Goal: Information Seeking & Learning: Learn about a topic

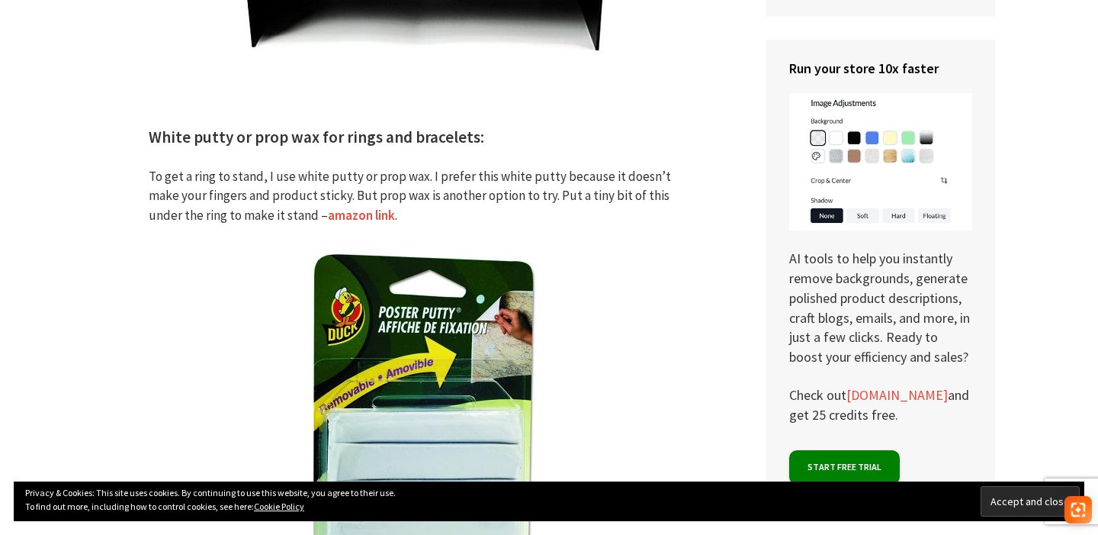
scroll to position [6926, 0]
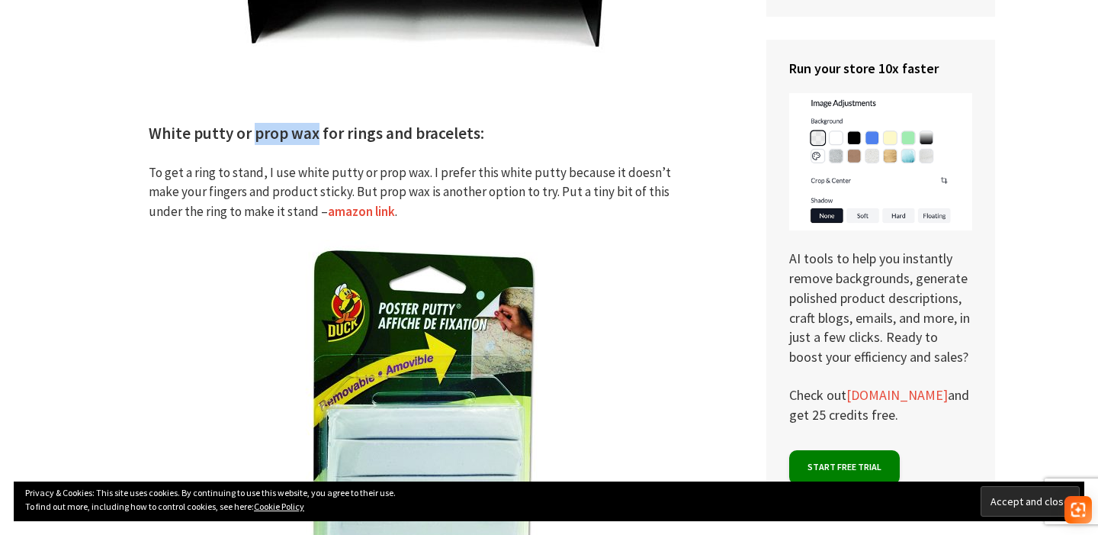
drag, startPoint x: 251, startPoint y: 117, endPoint x: 313, endPoint y: 114, distance: 61.8
click at [313, 123] on h3 "White putty or prop wax for rings and bracelets:" at bounding box center [423, 134] width 549 height 22
copy h3 "prop wax"
drag, startPoint x: 148, startPoint y: 116, endPoint x: 230, endPoint y: 122, distance: 81.8
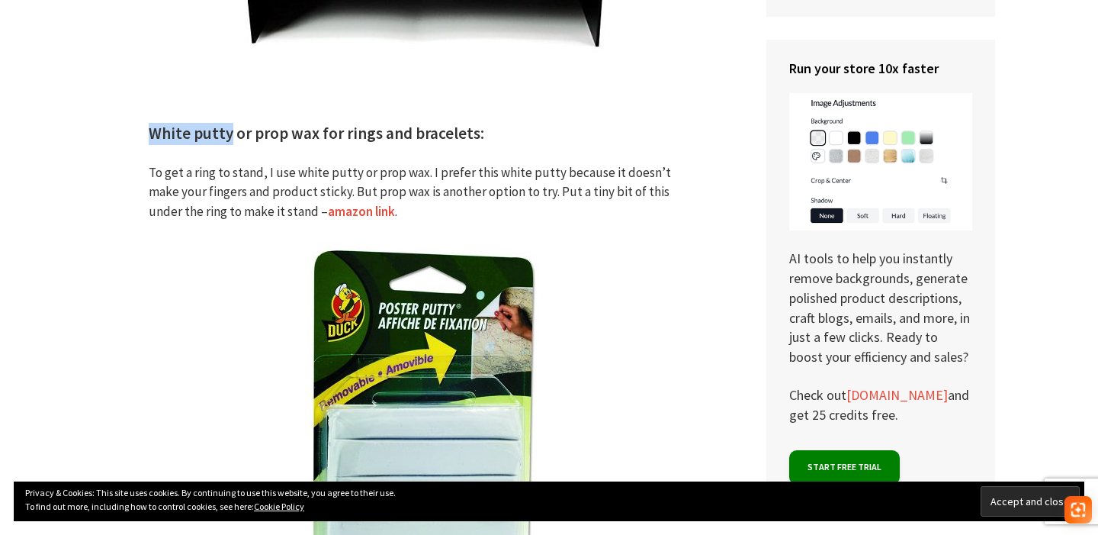
copy h3 "White putty"
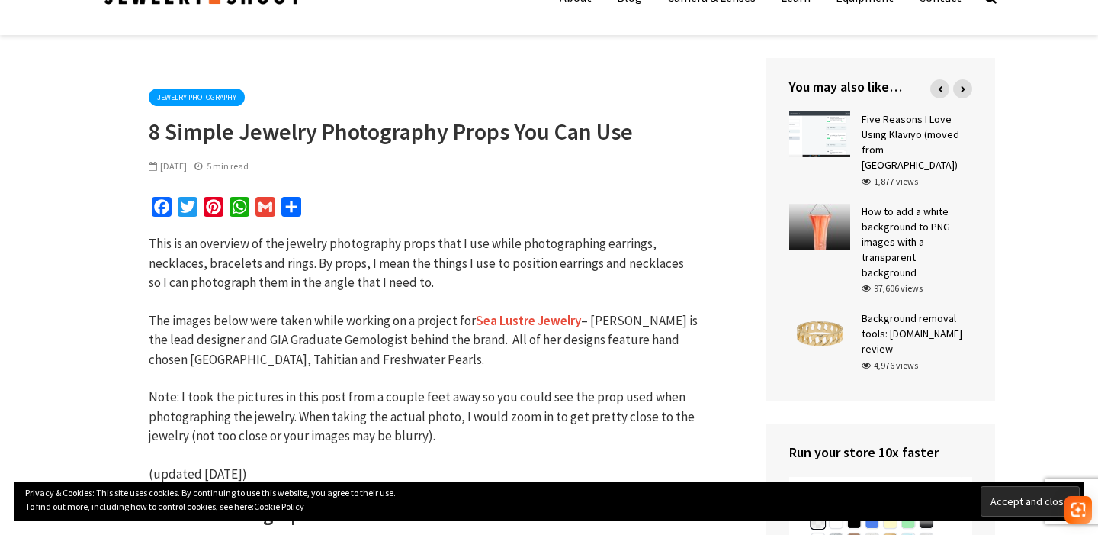
scroll to position [0, 0]
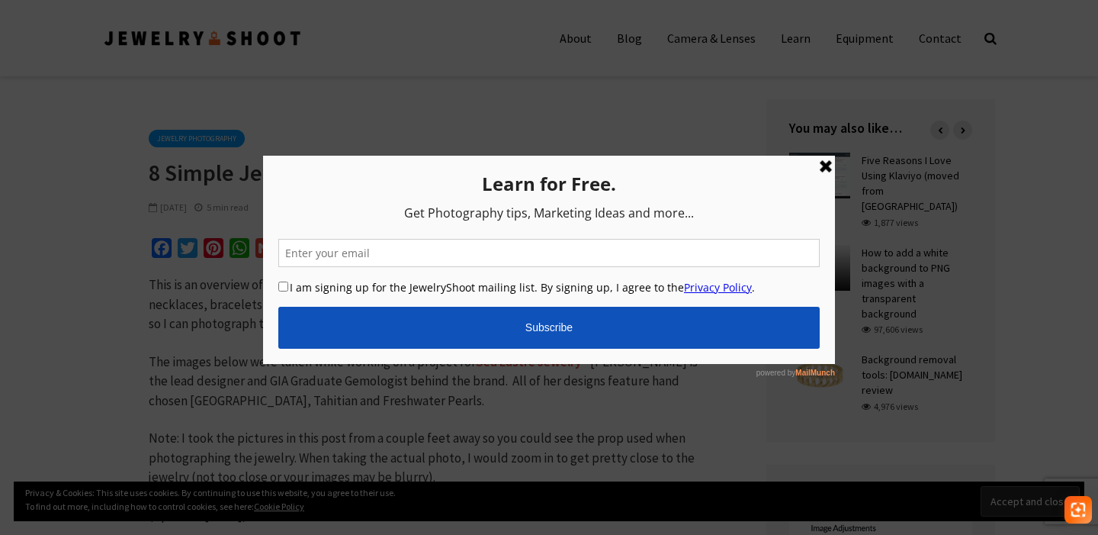
click at [830, 175] on div "Learn for Free. Get Photography tips, Marketing Ideas and more... I am signing …" at bounding box center [549, 259] width 572 height 208
click at [830, 172] on link at bounding box center [826, 165] width 18 height 18
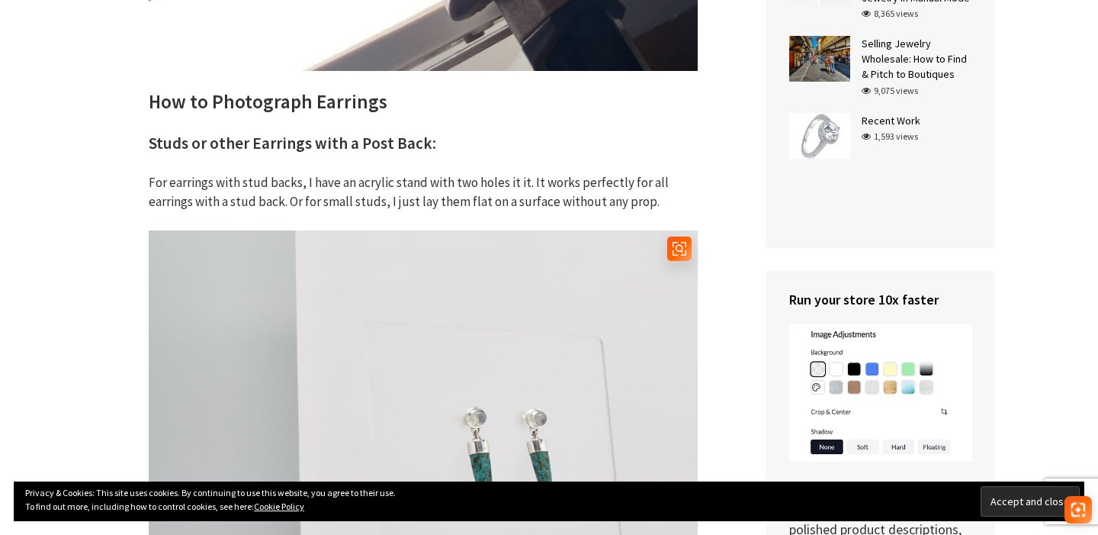
scroll to position [4428, 0]
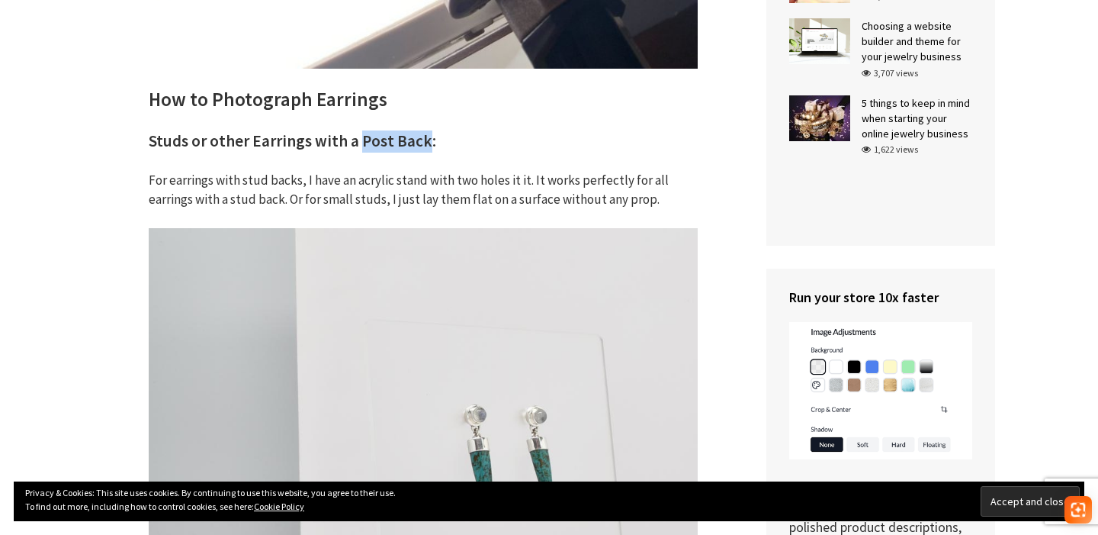
drag, startPoint x: 356, startPoint y: 139, endPoint x: 416, endPoint y: 136, distance: 60.3
click at [418, 136] on h3 "Studs or other Earrings with a Post Back:" at bounding box center [423, 141] width 549 height 22
drag, startPoint x: 423, startPoint y: 146, endPoint x: 356, endPoint y: 142, distance: 67.2
click at [356, 142] on h3 "Studs or other Earrings with a Post Back:" at bounding box center [423, 141] width 549 height 22
copy h3 "Post Back"
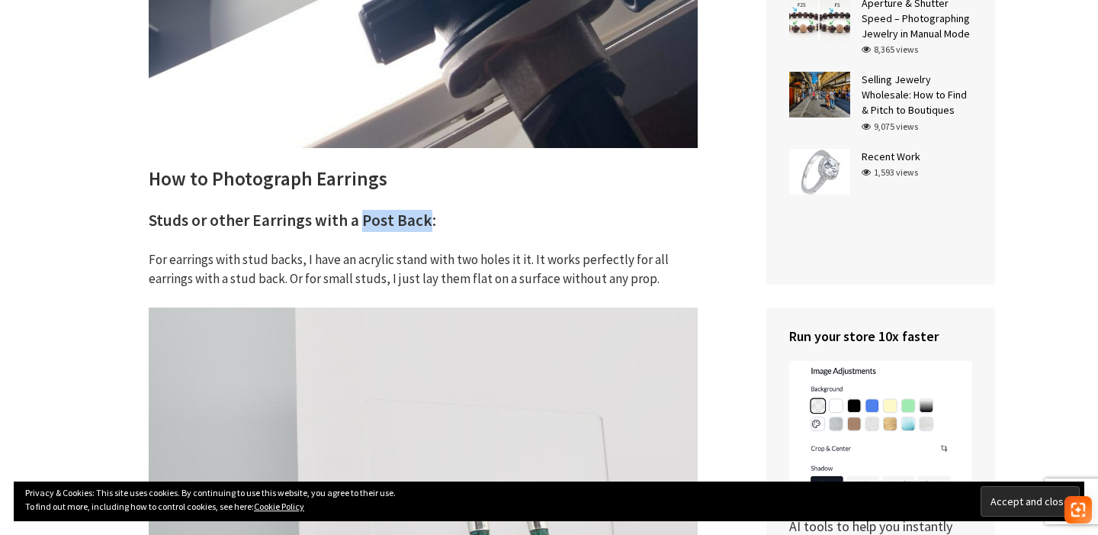
scroll to position [4355, 0]
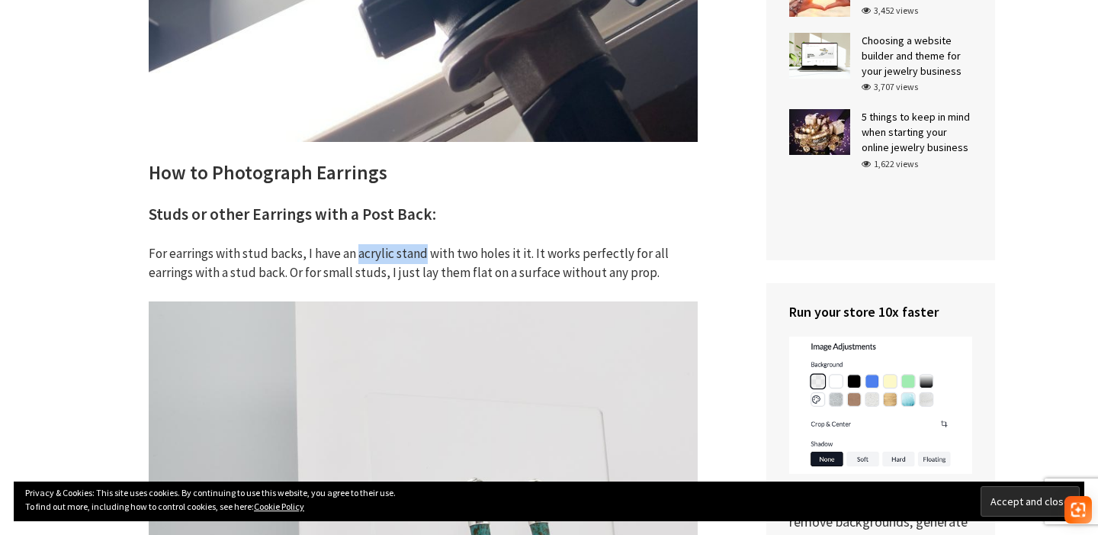
drag, startPoint x: 358, startPoint y: 253, endPoint x: 422, endPoint y: 254, distance: 63.3
click at [422, 254] on p "For earrings with stud backs, I have an acrylic stand with two holes it it. It …" at bounding box center [423, 263] width 549 height 39
copy p "acrylic stand"
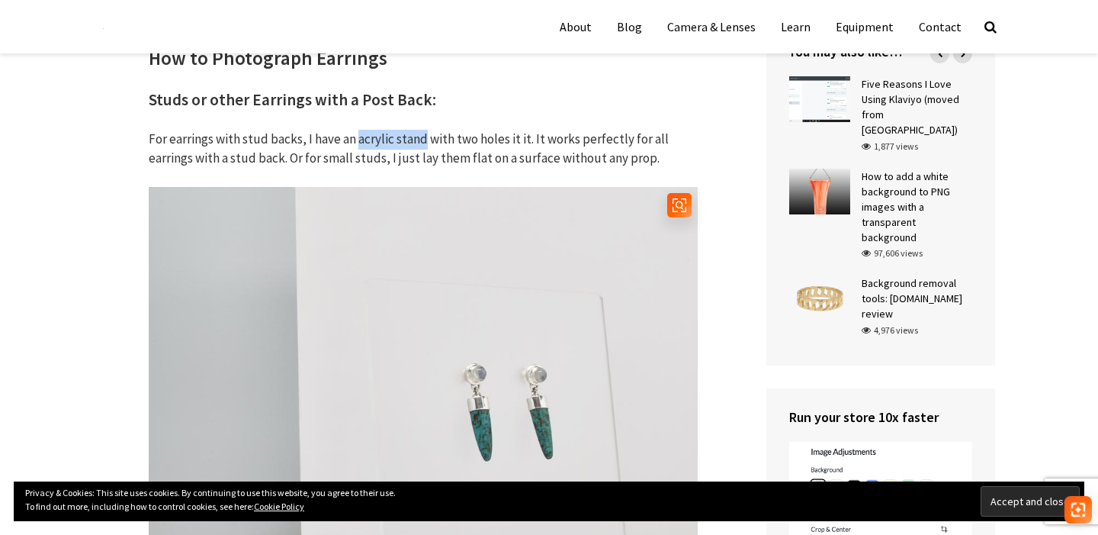
scroll to position [4467, 0]
